Goal: Information Seeking & Learning: Check status

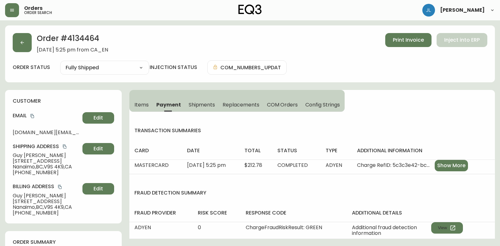
select select "FULLY_SHIPPED"
click at [23, 37] on button "button" at bounding box center [22, 42] width 19 height 19
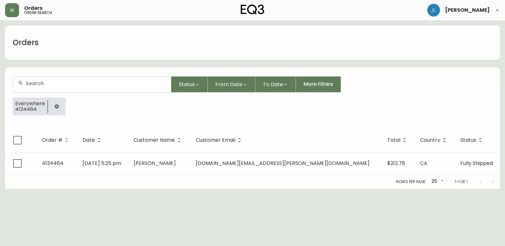
click at [47, 108] on div "Everywhere 4134464" at bounding box center [39, 106] width 53 height 18
click at [57, 108] on icon "button" at bounding box center [57, 106] width 4 height 4
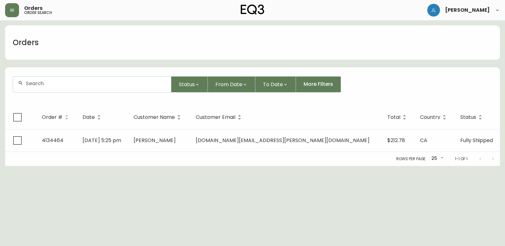
click at [64, 87] on div at bounding box center [92, 84] width 158 height 16
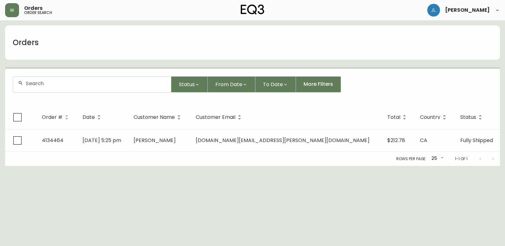
paste input "[EMAIL_ADDRESS][DOMAIN_NAME]"
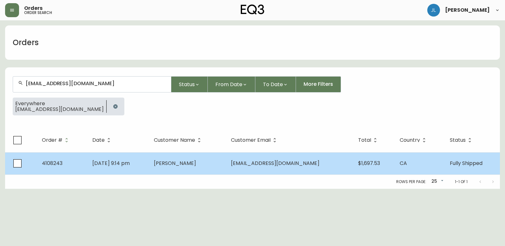
type input "[EMAIL_ADDRESS][DOMAIN_NAME]"
click at [226, 165] on td "[PERSON_NAME]" at bounding box center [187, 163] width 77 height 22
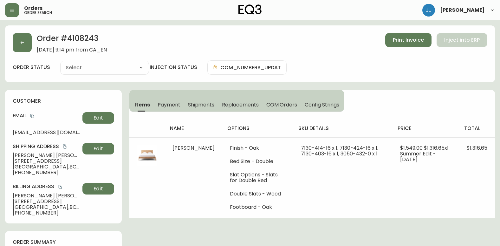
type input "Fully Shipped"
select select "FULLY_SHIPPED"
drag, startPoint x: 113, startPoint y: 41, endPoint x: 69, endPoint y: 41, distance: 43.1
click at [69, 41] on h2 "Order # 4108243" at bounding box center [72, 40] width 70 height 14
copy h2 "4108243"
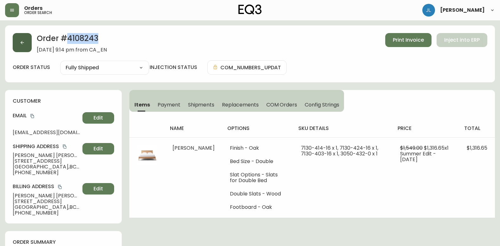
click at [28, 41] on button "button" at bounding box center [22, 42] width 19 height 19
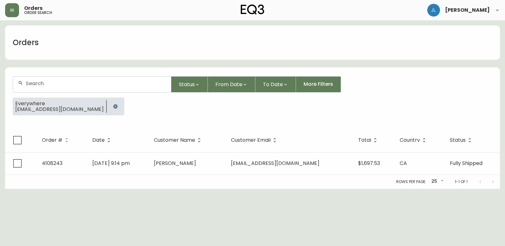
click at [109, 105] on button "button" at bounding box center [115, 106] width 13 height 13
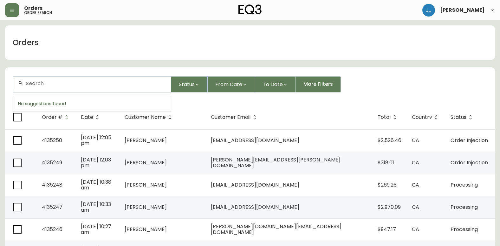
click at [87, 83] on input "text" at bounding box center [96, 83] width 140 height 6
paste input "2049819577"
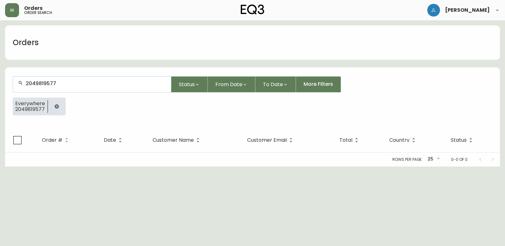
type input "2049819577"
click at [56, 104] on icon "button" at bounding box center [56, 106] width 5 height 5
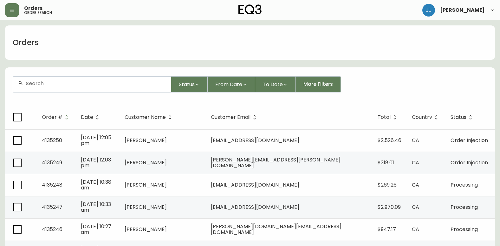
click at [79, 87] on div at bounding box center [92, 84] width 158 height 16
paste input "[EMAIL_ADDRESS][DOMAIN_NAME]"
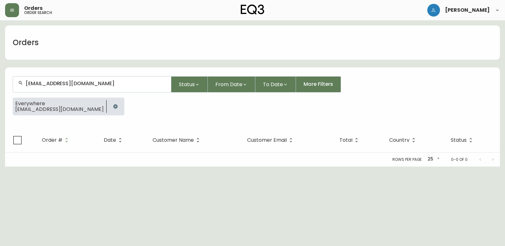
type input "[EMAIL_ADDRESS][DOMAIN_NAME]"
drag, startPoint x: 88, startPoint y: 106, endPoint x: 90, endPoint y: 103, distance: 3.4
click at [113, 105] on icon "button" at bounding box center [115, 106] width 4 height 4
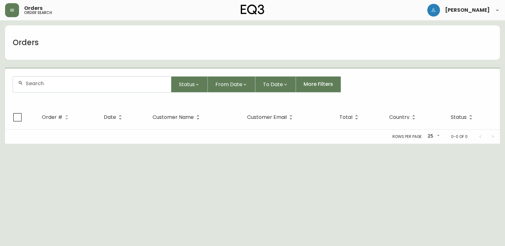
click at [98, 87] on div at bounding box center [92, 84] width 158 height 16
paste input "[PERSON_NAME][EMAIL_ADDRESS][DOMAIN_NAME]"
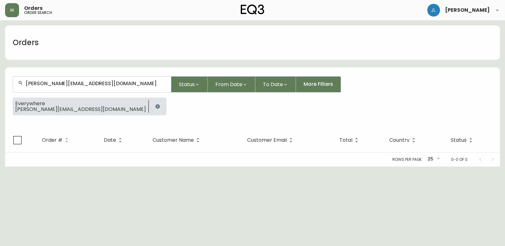
type input "[PERSON_NAME][EMAIL_ADDRESS][DOMAIN_NAME]"
drag, startPoint x: 121, startPoint y: 233, endPoint x: 97, endPoint y: 158, distance: 79.0
click at [121, 166] on html "Orders order search [PERSON_NAME] Orders [PERSON_NAME][EMAIL_ADDRESS][DOMAIN_NA…" at bounding box center [252, 83] width 505 height 166
click at [155, 107] on icon "button" at bounding box center [157, 106] width 4 height 4
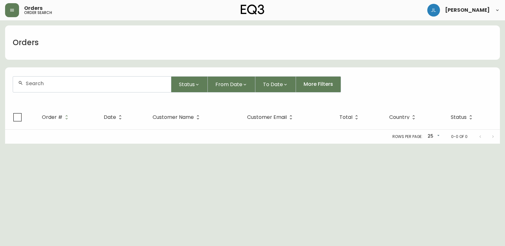
click at [92, 87] on div at bounding box center [92, 84] width 158 height 16
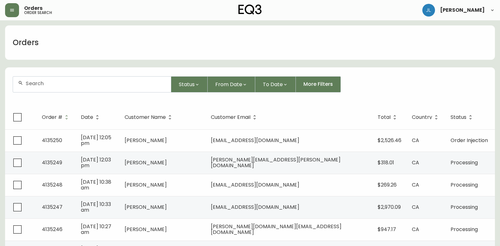
paste input "[PERSON_NAME][EMAIL_ADDRESS][PERSON_NAME][DOMAIN_NAME]"
type input "[PERSON_NAME][EMAIL_ADDRESS][PERSON_NAME][DOMAIN_NAME]"
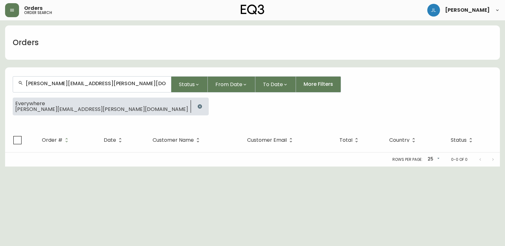
click at [198, 106] on icon "button" at bounding box center [200, 106] width 4 height 4
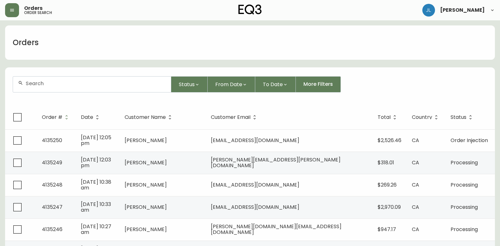
click at [51, 90] on div at bounding box center [92, 84] width 158 height 16
paste input "[PERSON_NAME][EMAIL_ADDRESS][DOMAIN_NAME]"
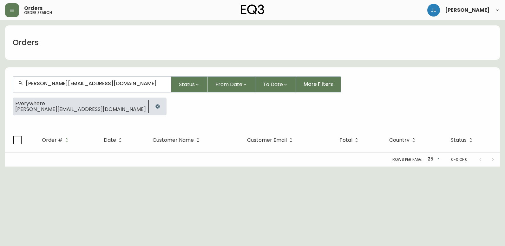
type input "[PERSON_NAME][EMAIL_ADDRESS][DOMAIN_NAME]"
click at [155, 107] on icon "button" at bounding box center [157, 106] width 4 height 4
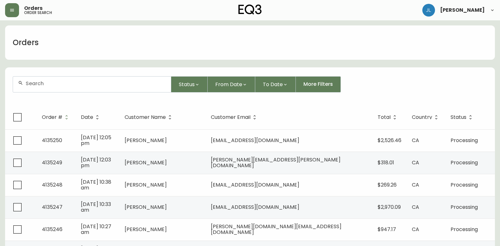
drag, startPoint x: 71, startPoint y: 79, endPoint x: 72, endPoint y: 85, distance: 6.2
click at [72, 84] on div at bounding box center [92, 84] width 158 height 16
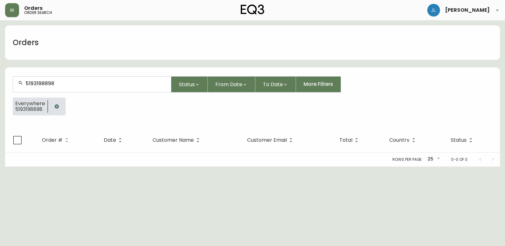
type input "5193198898"
click at [56, 107] on icon "button" at bounding box center [57, 106] width 4 height 4
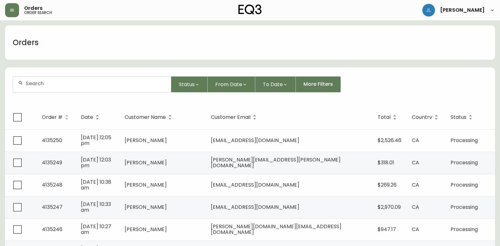
click at [67, 82] on input "text" at bounding box center [96, 83] width 140 height 6
paste input "4026157RRR"
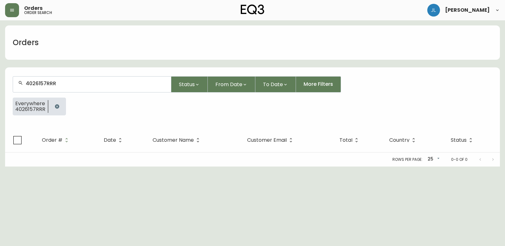
type input "4026157RRR"
click at [56, 106] on icon "button" at bounding box center [57, 106] width 5 height 5
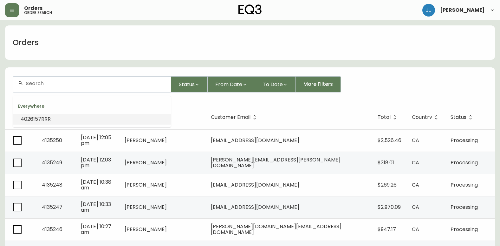
click at [89, 82] on input "text" at bounding box center [96, 83] width 140 height 6
paste input "4026157"
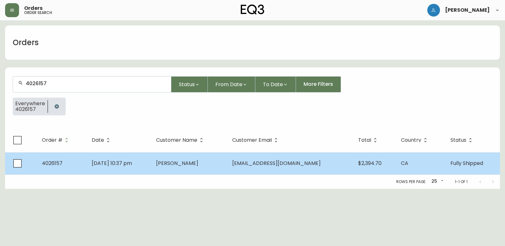
type input "4026157"
click at [227, 166] on td "[PERSON_NAME]" at bounding box center [189, 163] width 76 height 22
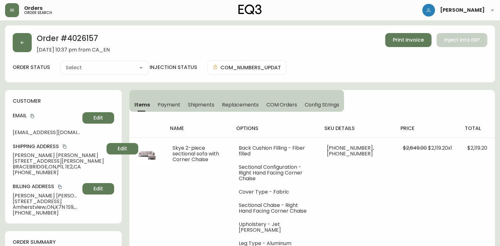
type input "Fully Shipped"
select select "FULLY_SHIPPED"
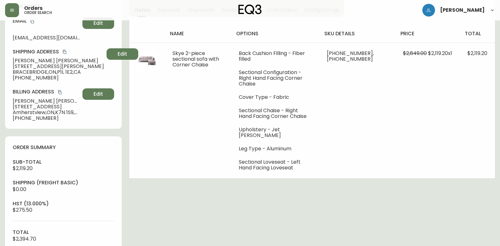
scroll to position [63, 0]
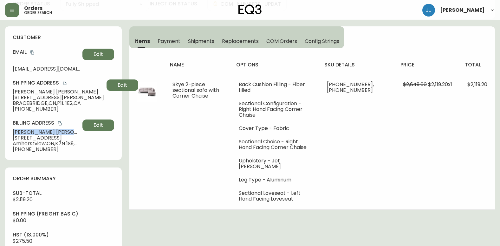
drag, startPoint x: 44, startPoint y: 131, endPoint x: 9, endPoint y: 129, distance: 35.3
click at [9, 129] on div "customer Email [EMAIL_ADDRESS][DOMAIN_NAME] Edit Shipping Address [PERSON_NAME]…" at bounding box center [63, 92] width 117 height 133
copy span "[PERSON_NAME]"
drag, startPoint x: 46, startPoint y: 91, endPoint x: 5, endPoint y: 92, distance: 40.3
click at [5, 92] on div "customer Email [EMAIL_ADDRESS][DOMAIN_NAME] Edit Shipping Address [PERSON_NAME]…" at bounding box center [63, 92] width 117 height 133
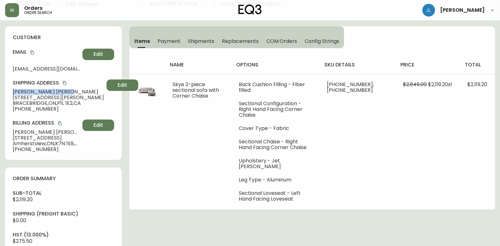
copy span "[PERSON_NAME]"
drag, startPoint x: 7, startPoint y: 101, endPoint x: 33, endPoint y: 103, distance: 26.7
click at [33, 103] on div "customer Email [EMAIL_ADDRESS][DOMAIN_NAME] Edit Shipping Address [PERSON_NAME]…" at bounding box center [63, 92] width 117 height 133
drag, startPoint x: 33, startPoint y: 103, endPoint x: 38, endPoint y: 96, distance: 8.2
click at [38, 96] on div "customer Email [EMAIL_ADDRESS][DOMAIN_NAME] Edit Shipping Address [PERSON_NAME]…" at bounding box center [63, 92] width 117 height 133
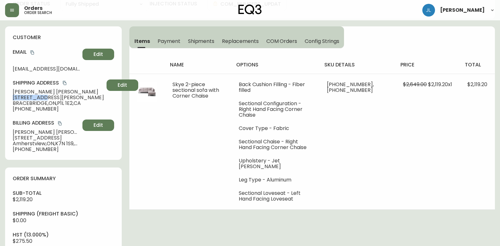
copy span "[STREET_ADDRESS][PERSON_NAME]"
drag, startPoint x: 58, startPoint y: 103, endPoint x: 73, endPoint y: 102, distance: 14.3
click at [73, 102] on span "BRACEBRIDGE , [GEOGRAPHIC_DATA] , P1L 1E2 , [GEOGRAPHIC_DATA]" at bounding box center [58, 103] width 91 height 6
copy span "P1L 1E2"
drag, startPoint x: 10, startPoint y: 102, endPoint x: 46, endPoint y: 102, distance: 36.2
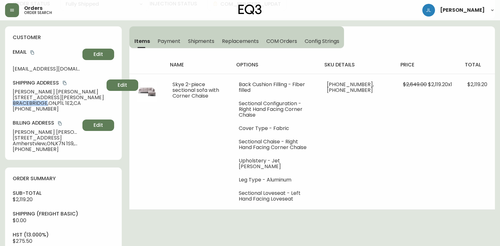
click at [46, 102] on div "customer Email [EMAIL_ADDRESS][DOMAIN_NAME] Edit Shipping Address [PERSON_NAME]…" at bounding box center [63, 92] width 117 height 133
copy span "BRACEBRIDGE"
drag, startPoint x: 18, startPoint y: 109, endPoint x: 54, endPoint y: 108, distance: 35.9
click at [54, 108] on span "[PHONE_NUMBER]" at bounding box center [58, 109] width 91 height 6
copy span "6133291579"
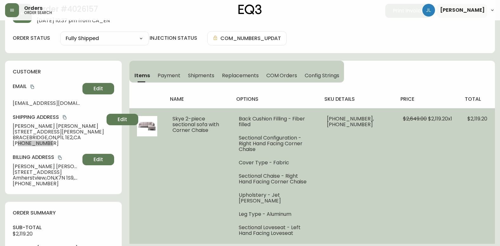
scroll to position [0, 0]
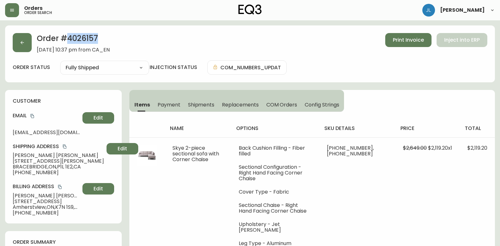
drag, startPoint x: 99, startPoint y: 40, endPoint x: 69, endPoint y: 37, distance: 29.9
click at [69, 37] on h2 "Order # 4026157" at bounding box center [73, 40] width 73 height 14
copy h2 "4026157"
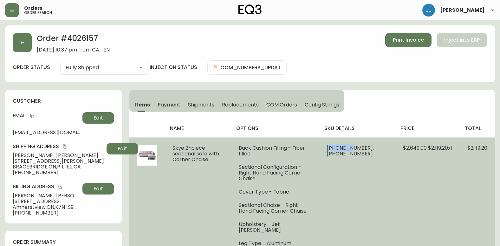
drag, startPoint x: 351, startPoint y: 148, endPoint x: 374, endPoint y: 148, distance: 23.8
click at [374, 148] on td "[PHONE_NUMBER], [PHONE_NUMBER]" at bounding box center [357, 204] width 76 height 135
copy span "30157-07"
click at [374, 144] on span "[PHONE_NUMBER], [PHONE_NUMBER]" at bounding box center [350, 150] width 47 height 13
drag, startPoint x: 372, startPoint y: 146, endPoint x: 356, endPoint y: 149, distance: 16.7
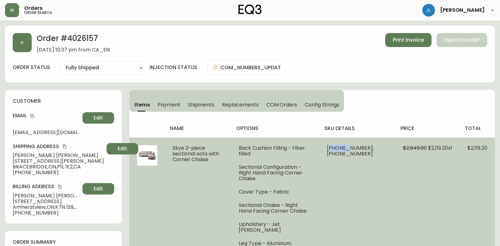
click at [356, 149] on span "[PHONE_NUMBER], [PHONE_NUMBER]" at bounding box center [350, 150] width 47 height 13
drag, startPoint x: 356, startPoint y: 149, endPoint x: 371, endPoint y: 148, distance: 15.6
click at [370, 148] on span "[PHONE_NUMBER], [PHONE_NUMBER]" at bounding box center [350, 150] width 47 height 13
drag, startPoint x: 374, startPoint y: 148, endPoint x: 351, endPoint y: 150, distance: 22.6
click at [351, 150] on td "[PHONE_NUMBER], [PHONE_NUMBER]" at bounding box center [357, 204] width 76 height 135
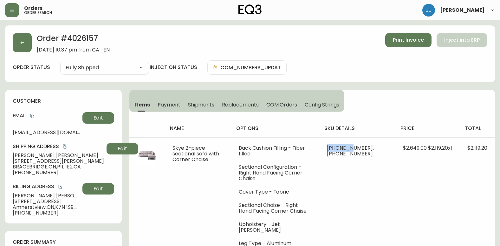
copy span "30157-07"
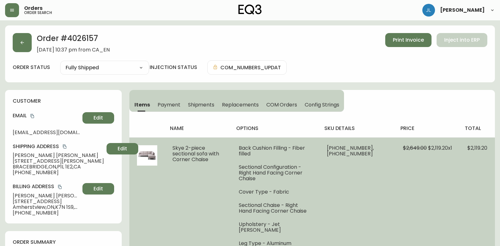
click at [151, 214] on td at bounding box center [147, 204] width 36 height 135
drag, startPoint x: 351, startPoint y: 149, endPoint x: 374, endPoint y: 145, distance: 23.8
click at [374, 145] on td "[PHONE_NUMBER], [PHONE_NUMBER]" at bounding box center [357, 204] width 76 height 135
drag, startPoint x: 351, startPoint y: 153, endPoint x: 373, endPoint y: 154, distance: 22.9
click at [373, 154] on td "[PHONE_NUMBER], [PHONE_NUMBER]" at bounding box center [357, 204] width 76 height 135
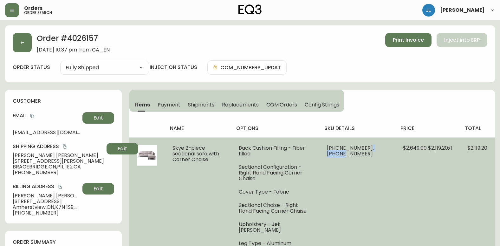
click at [355, 154] on span "[PHONE_NUMBER], [PHONE_NUMBER]" at bounding box center [350, 150] width 47 height 13
drag, startPoint x: 351, startPoint y: 154, endPoint x: 374, endPoint y: 154, distance: 22.2
click at [374, 154] on span "[PHONE_NUMBER], [PHONE_NUMBER]" at bounding box center [350, 150] width 47 height 13
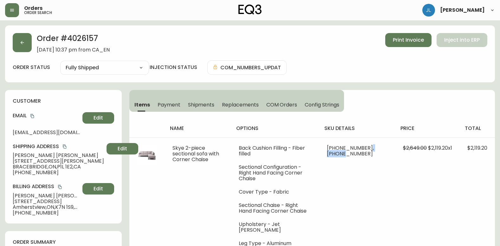
click at [164, 103] on span "Payment" at bounding box center [169, 104] width 23 height 7
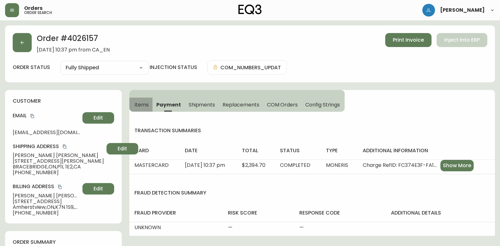
click at [138, 102] on span "Items" at bounding box center [142, 104] width 14 height 7
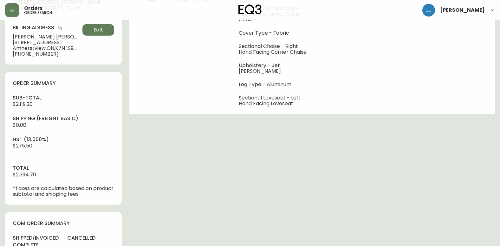
scroll to position [127, 0]
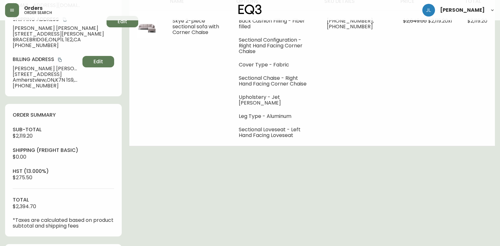
drag, startPoint x: 356, startPoint y: 211, endPoint x: 364, endPoint y: 206, distance: 9.5
